Goal: Check status

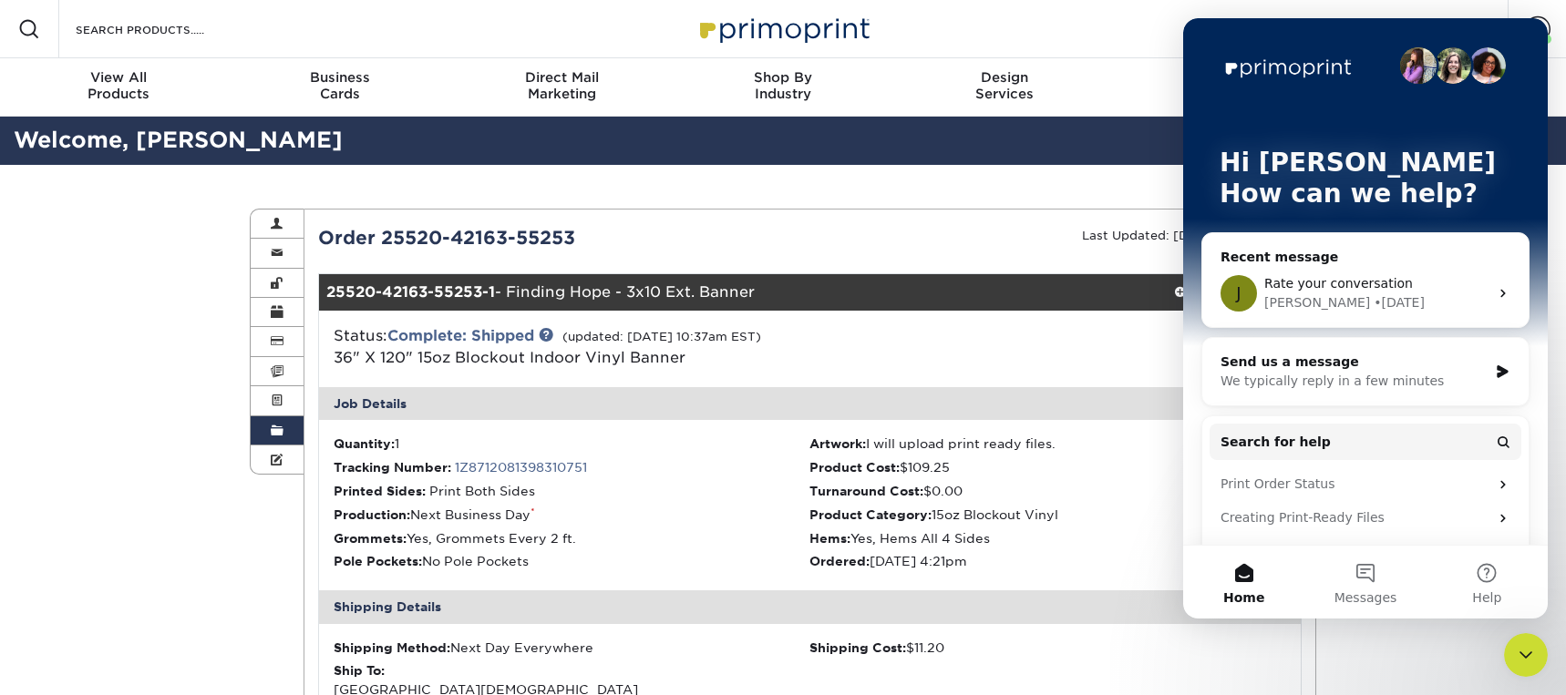
drag, startPoint x: 1527, startPoint y: 661, endPoint x: 1507, endPoint y: 662, distance: 19.2
click at [1527, 662] on icon "Close Intercom Messenger" at bounding box center [1526, 655] width 22 height 22
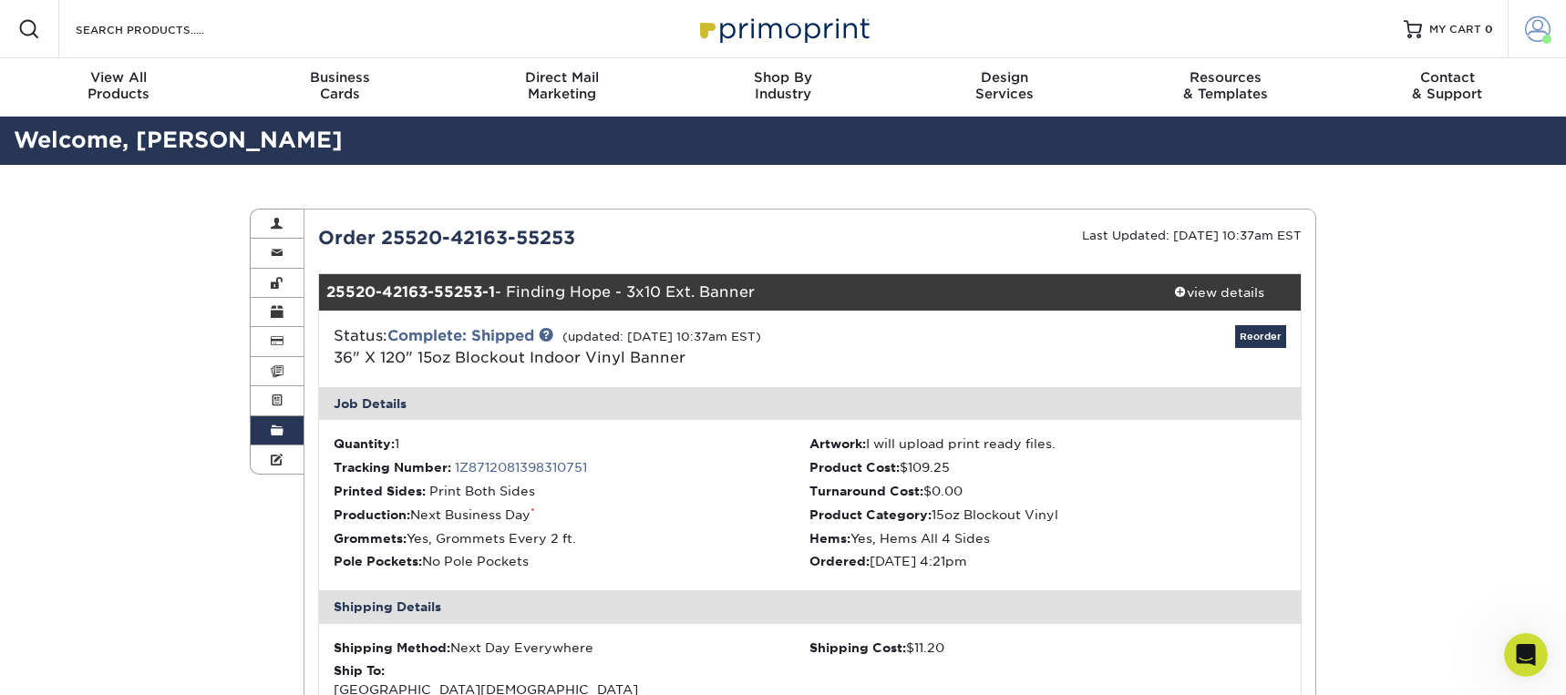
click at [1540, 27] on span at bounding box center [1538, 29] width 26 height 26
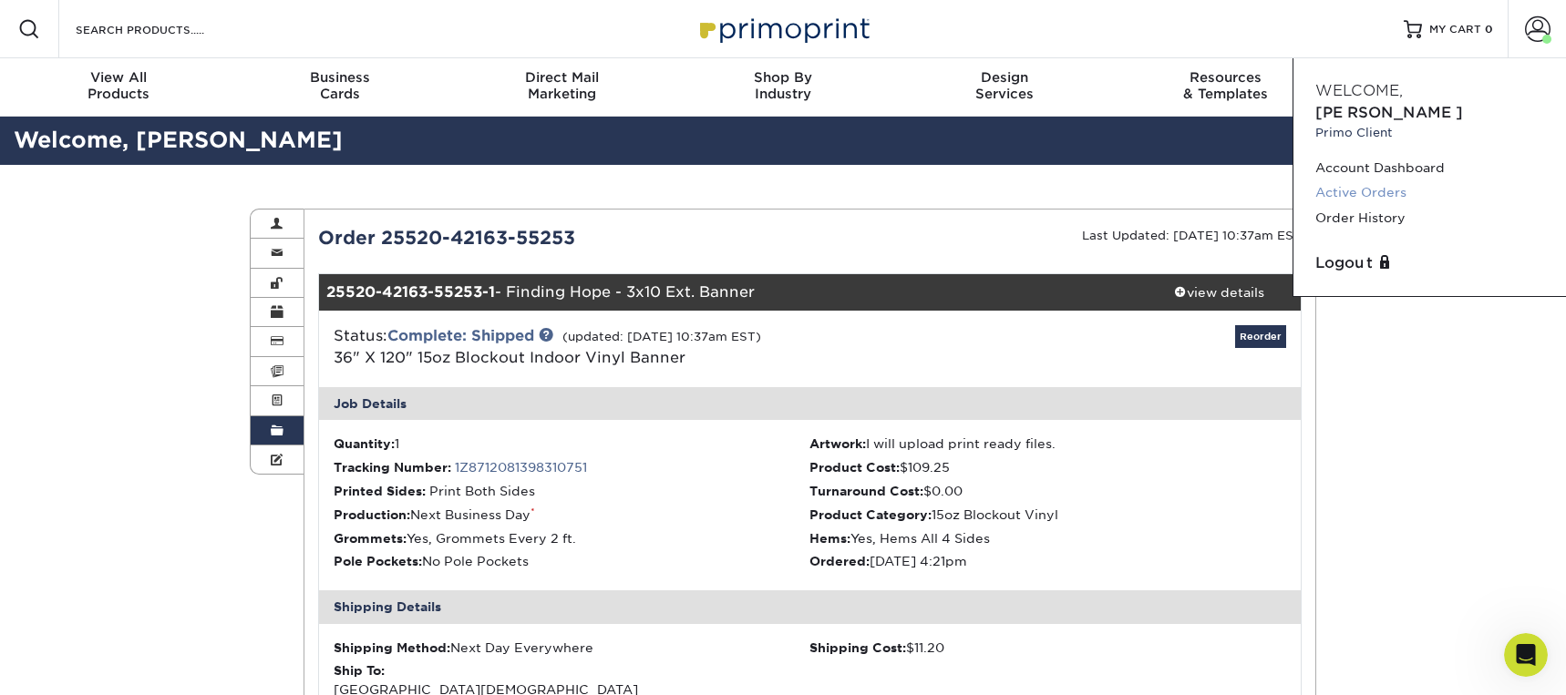
click at [1349, 180] on link "Active Orders" at bounding box center [1429, 192] width 229 height 25
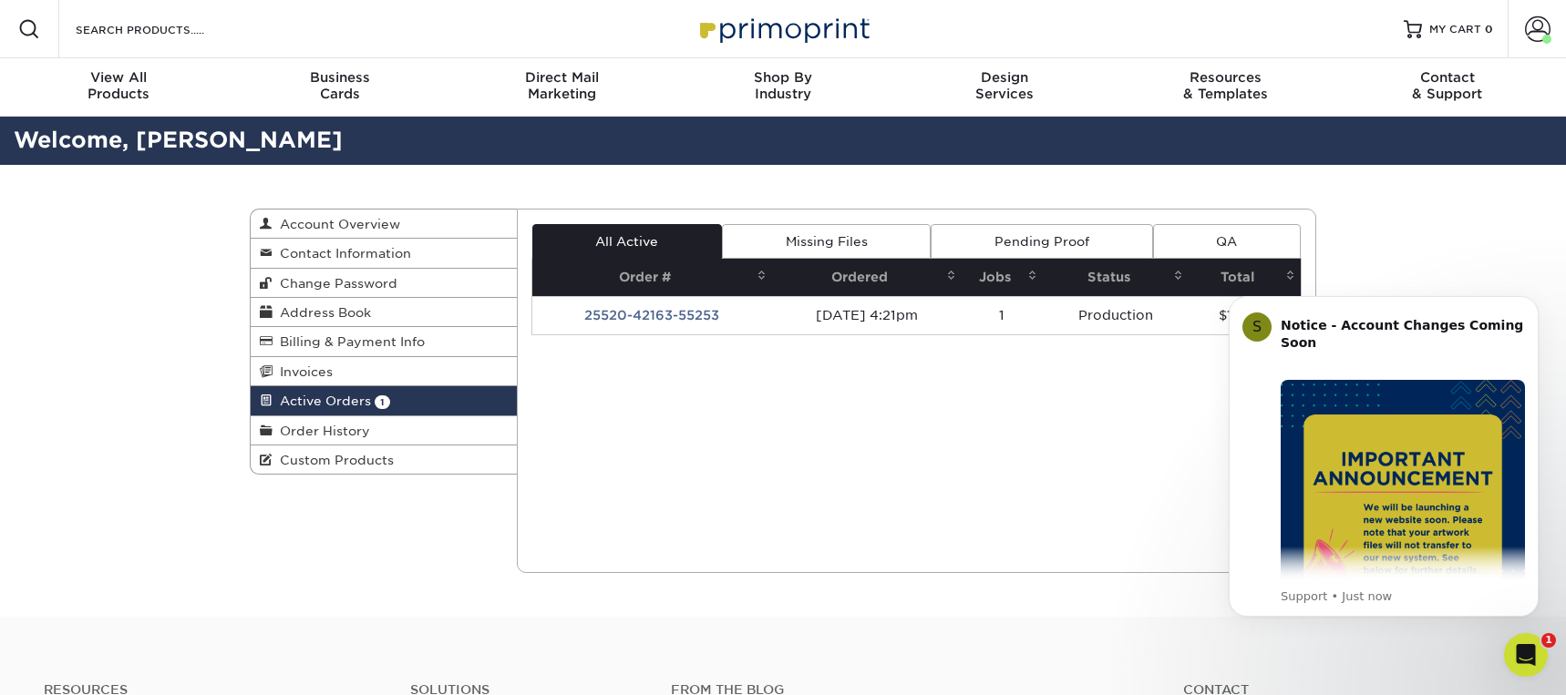
click at [1520, 652] on icon "Open Intercom Messenger" at bounding box center [1526, 656] width 30 height 30
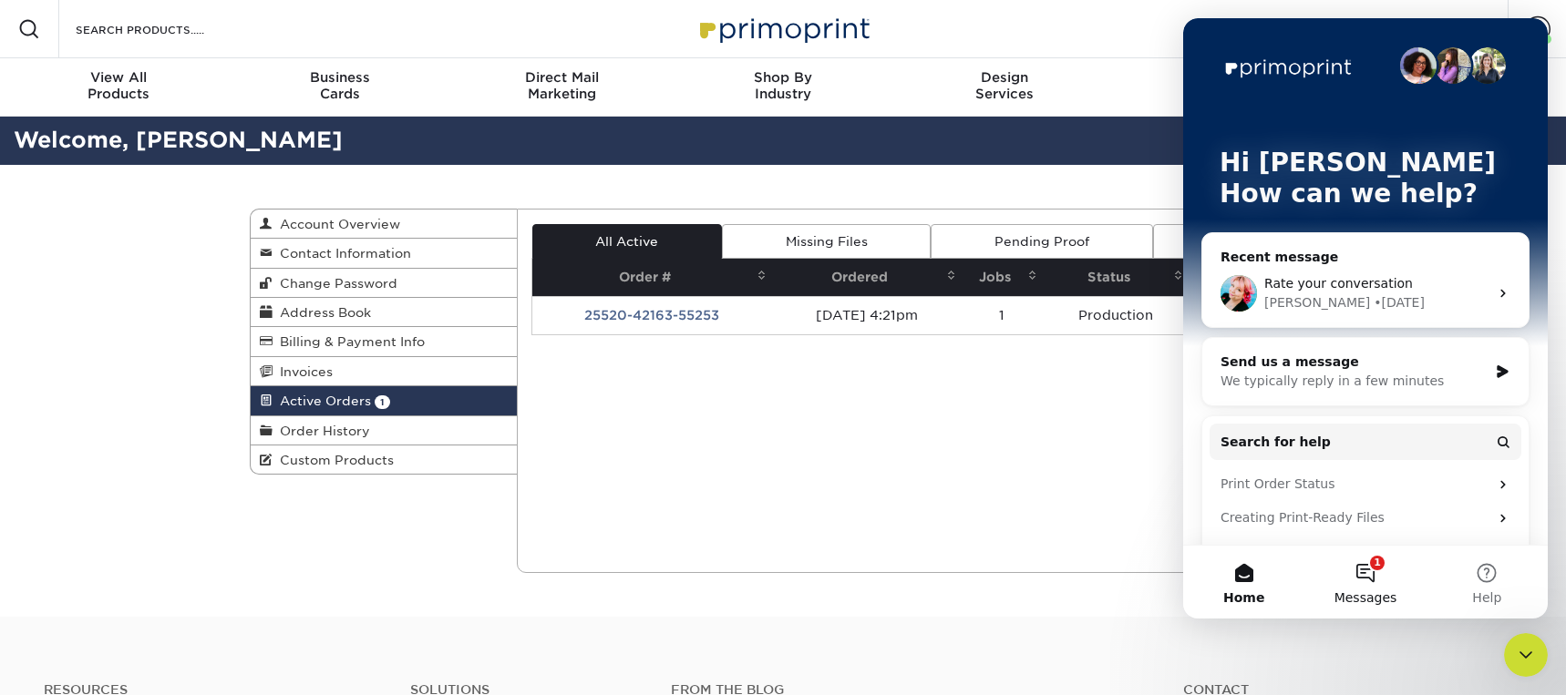
click at [1367, 575] on button "1 Messages" at bounding box center [1364, 582] width 121 height 73
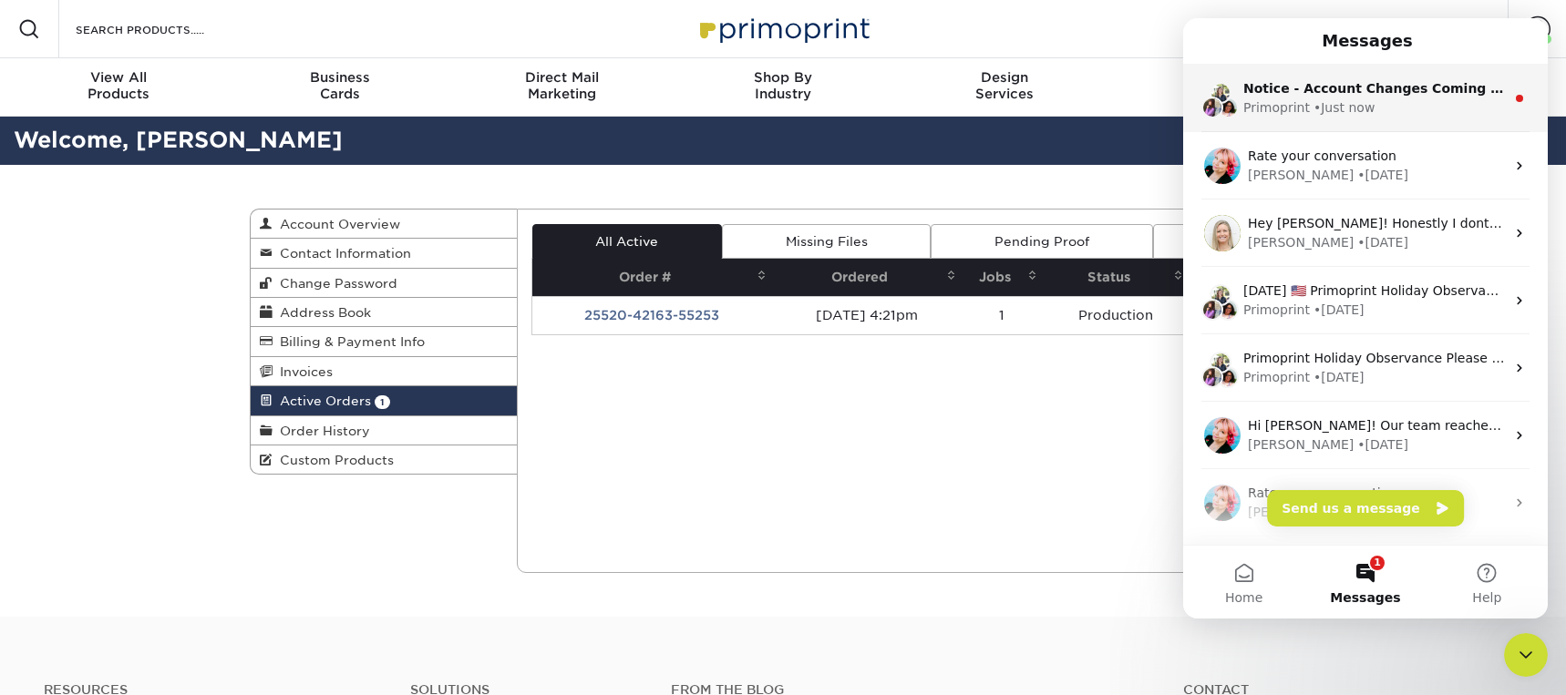
click at [1394, 107] on div "Primoprint • Just now" at bounding box center [1374, 107] width 262 height 19
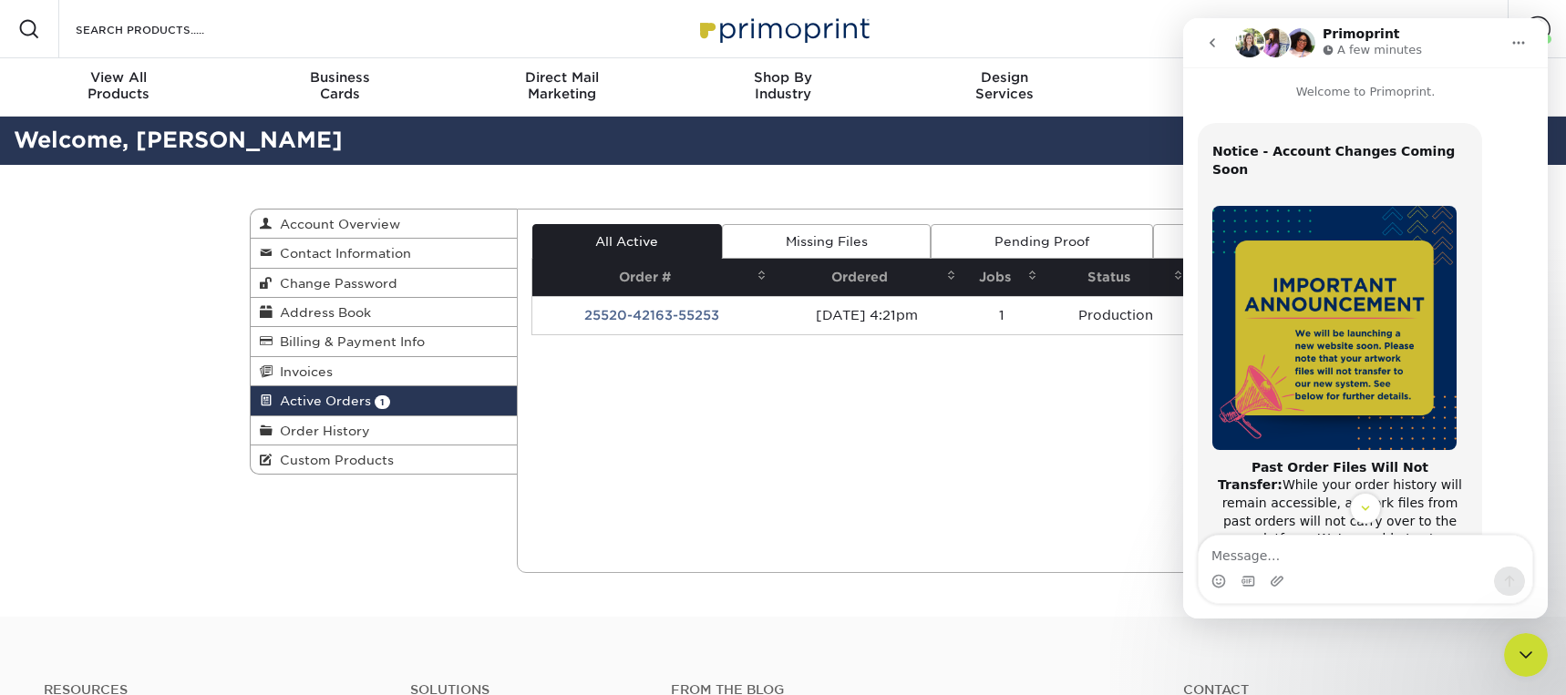
drag, startPoint x: 1527, startPoint y: 658, endPoint x: 1513, endPoint y: 650, distance: 16.7
click at [1527, 658] on icon "Close Intercom Messenger" at bounding box center [1526, 655] width 22 height 22
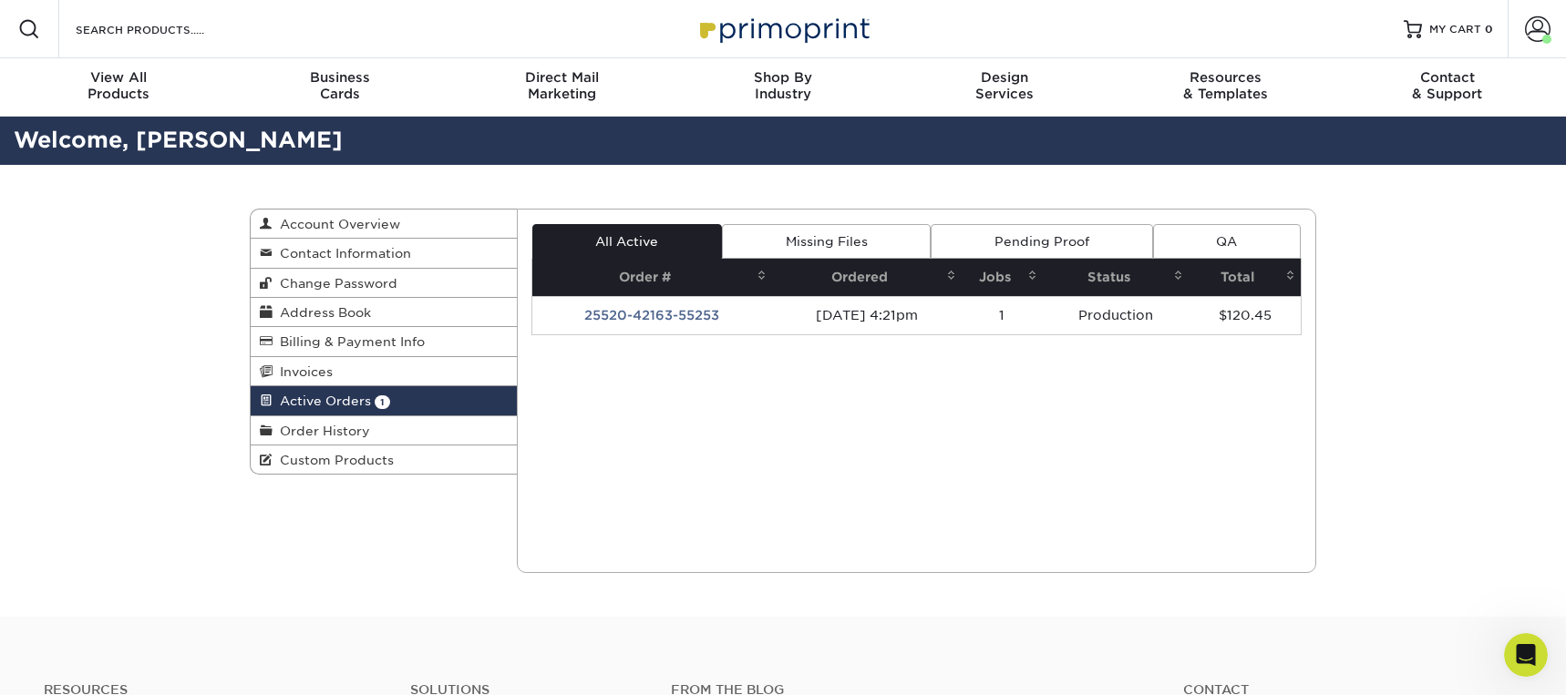
scroll to position [285, 0]
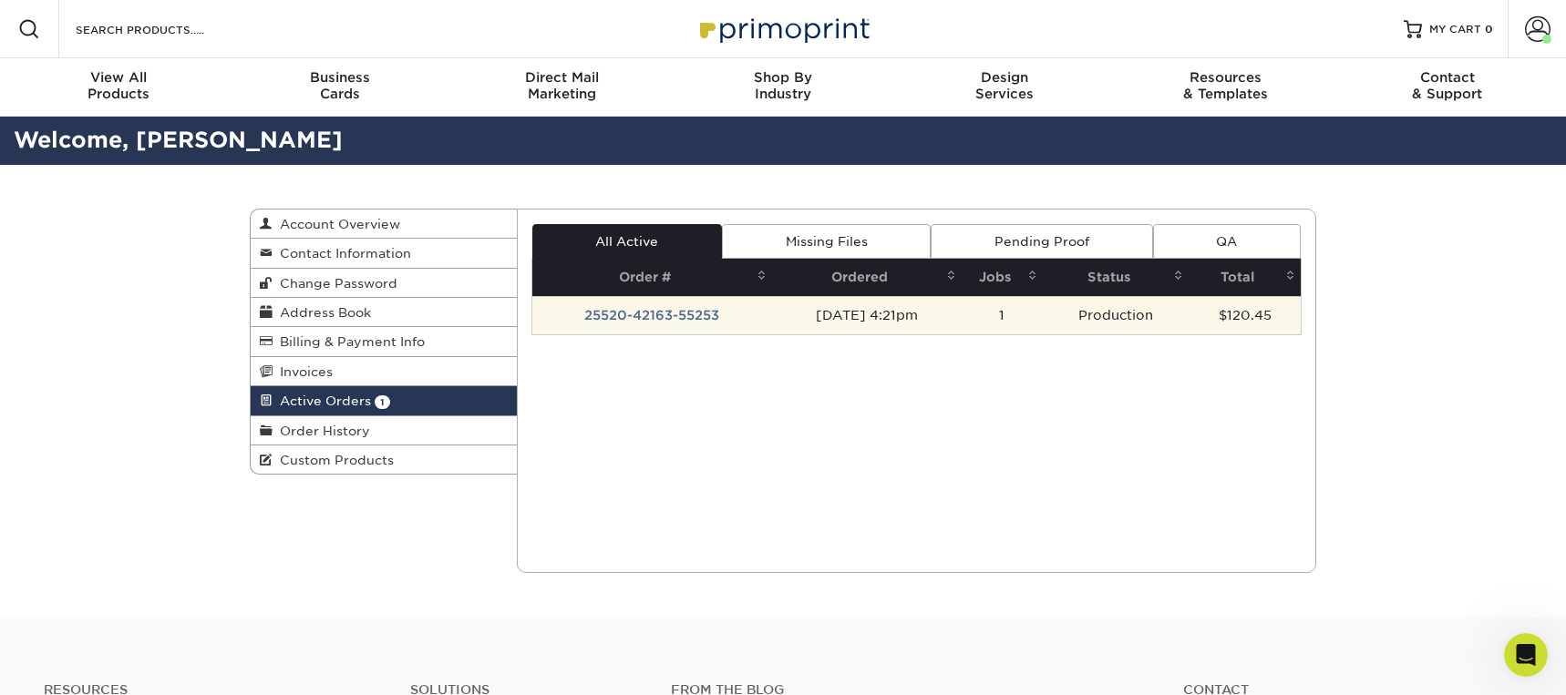
click at [671, 313] on td "25520-42163-55253" at bounding box center [652, 315] width 241 height 38
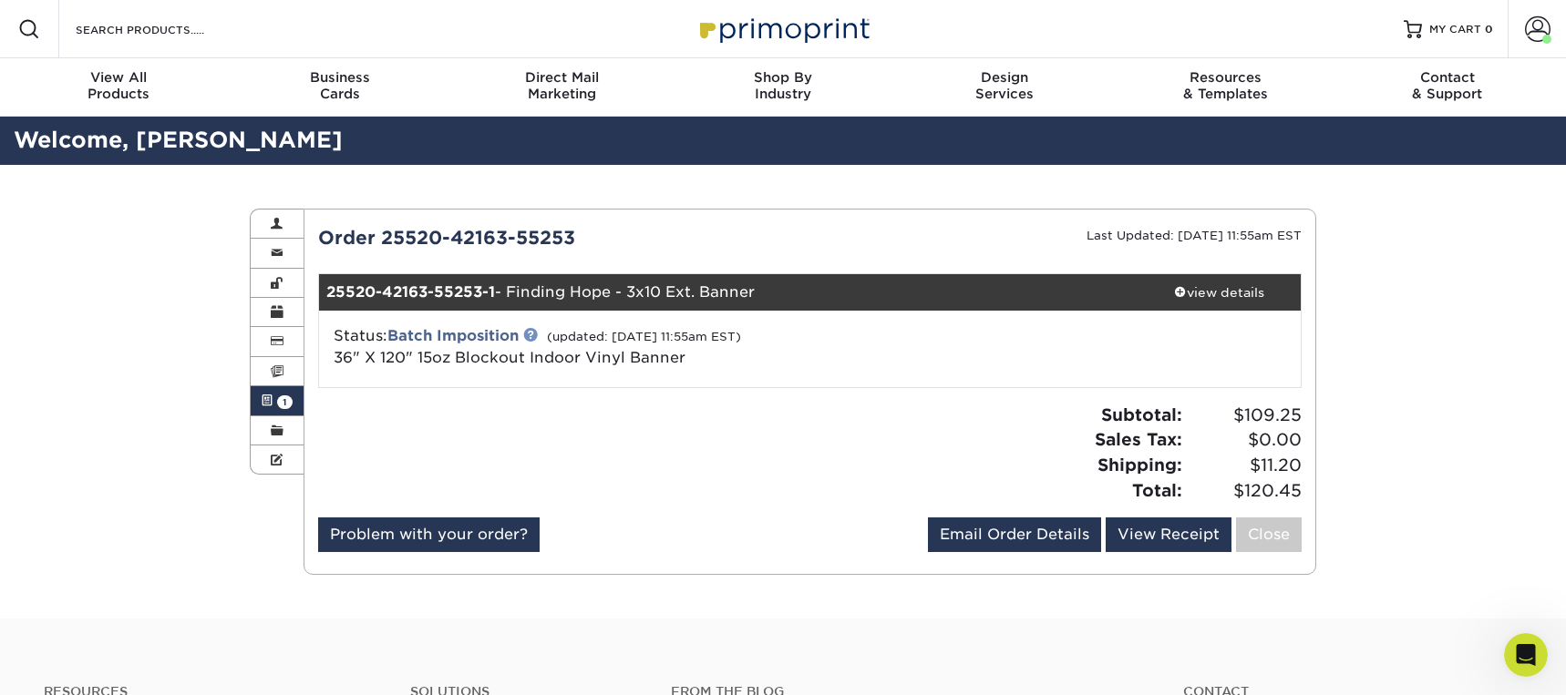
click at [534, 333] on link at bounding box center [530, 334] width 15 height 15
click at [1420, 361] on div "Active Orders Account Overview Contact Information Change Password Address Book…" at bounding box center [783, 392] width 1566 height 454
